Goal: Information Seeking & Learning: Find specific fact

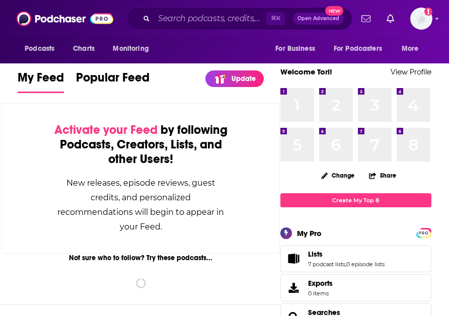
click at [227, 10] on div "⌘ K Open Advanced New" at bounding box center [239, 18] width 226 height 23
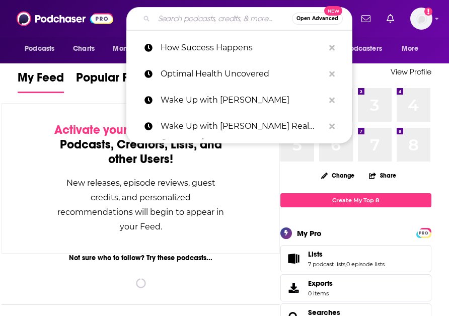
click at [234, 22] on input "Search podcasts, credits, & more..." at bounding box center [223, 19] width 138 height 16
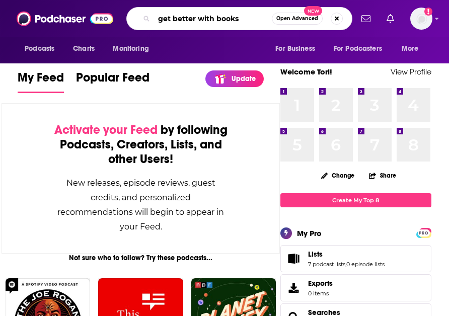
type input "get better with books"
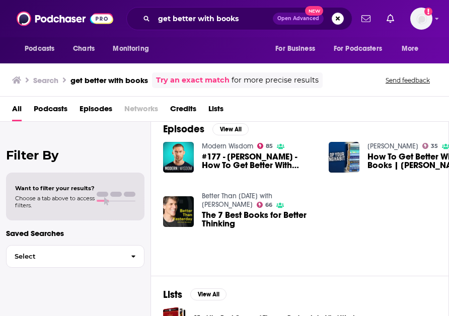
scroll to position [138, 0]
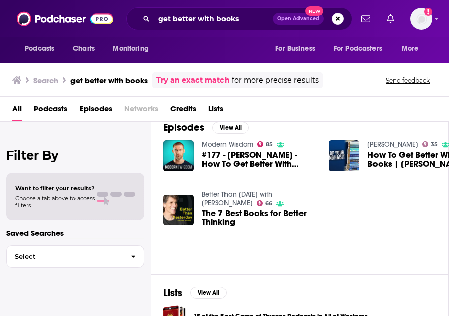
click at [260, 158] on span "#177 - [PERSON_NAME] - How To Get Better With Books" at bounding box center [259, 159] width 115 height 17
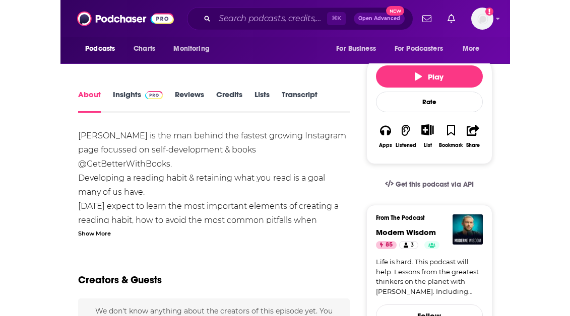
scroll to position [150, 0]
